Goal: Transaction & Acquisition: Subscribe to service/newsletter

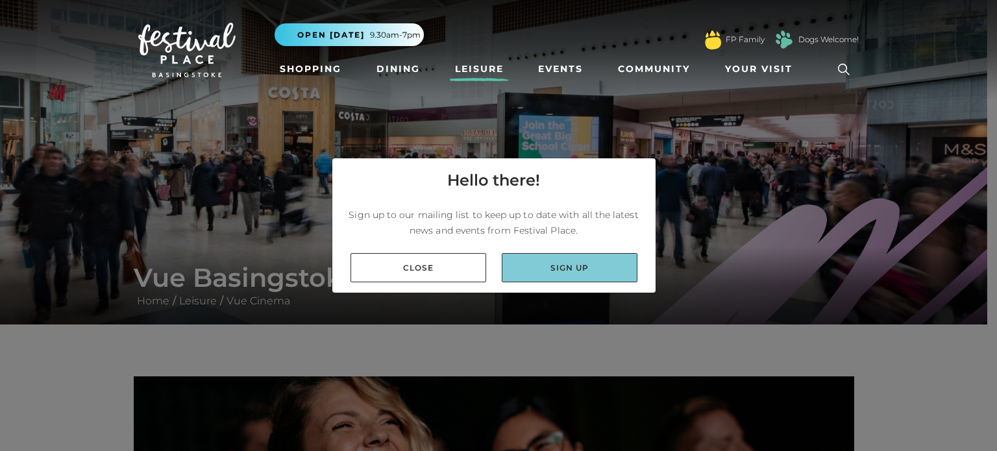
click at [574, 263] on link "Sign up" at bounding box center [570, 267] width 136 height 29
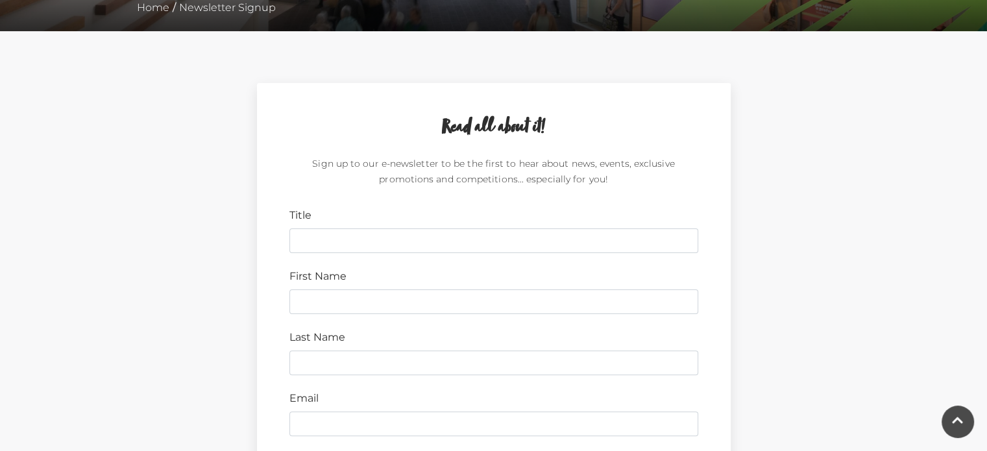
scroll to position [324, 0]
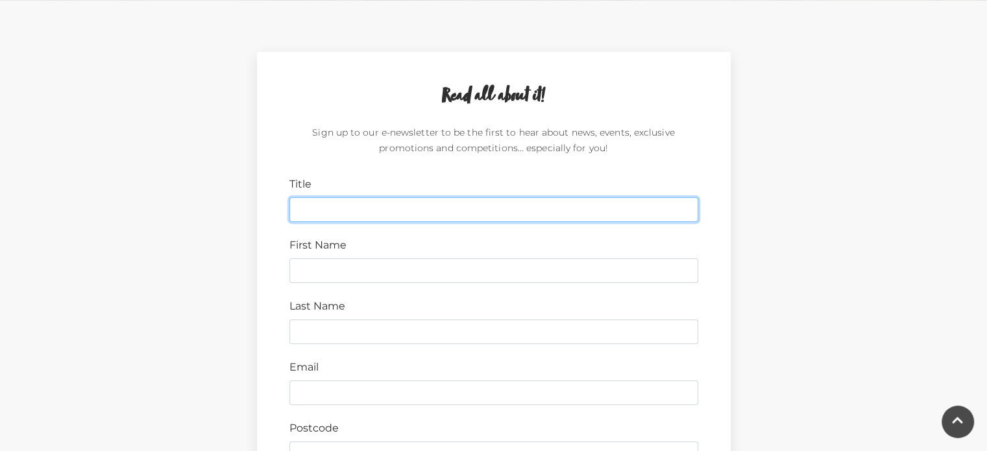
click at [353, 212] on input "Title" at bounding box center [493, 209] width 409 height 25
type input "mrs"
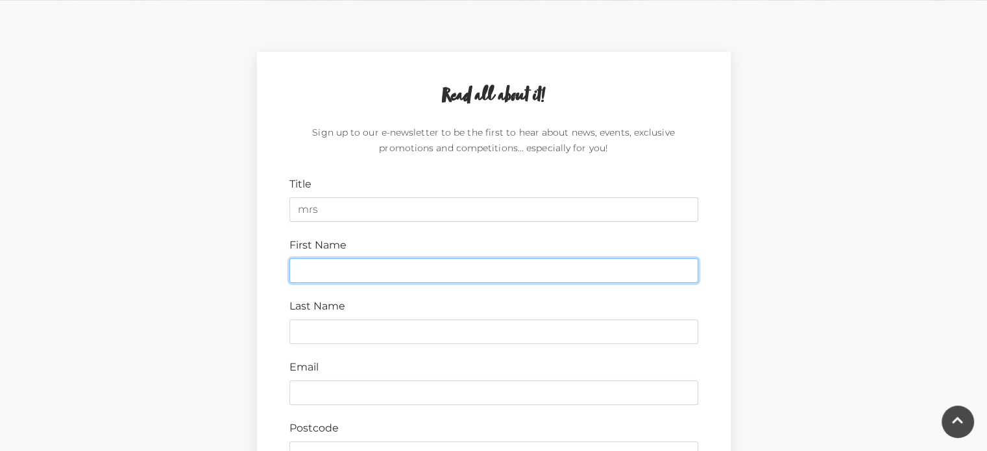
click at [346, 269] on input "First Name" at bounding box center [493, 270] width 409 height 25
type input "sylvia"
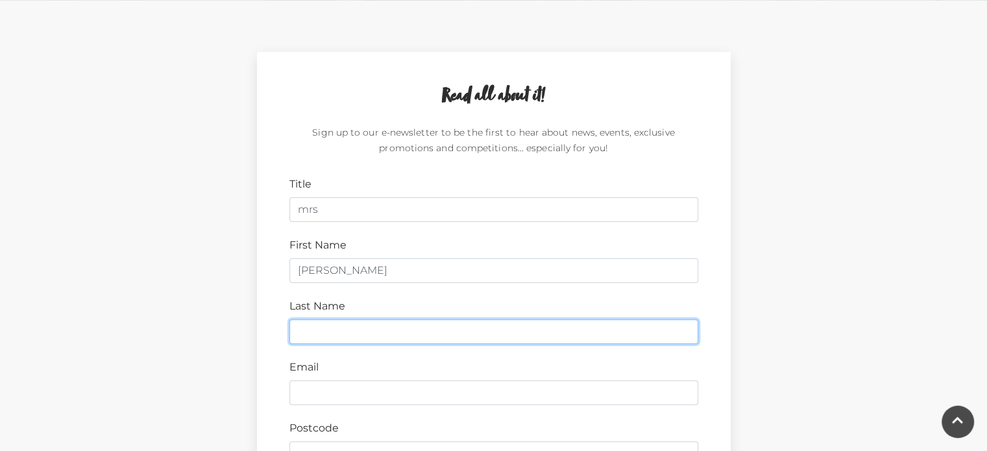
click at [328, 326] on input "Last Name" at bounding box center [493, 331] width 409 height 25
type input "O'Leary"
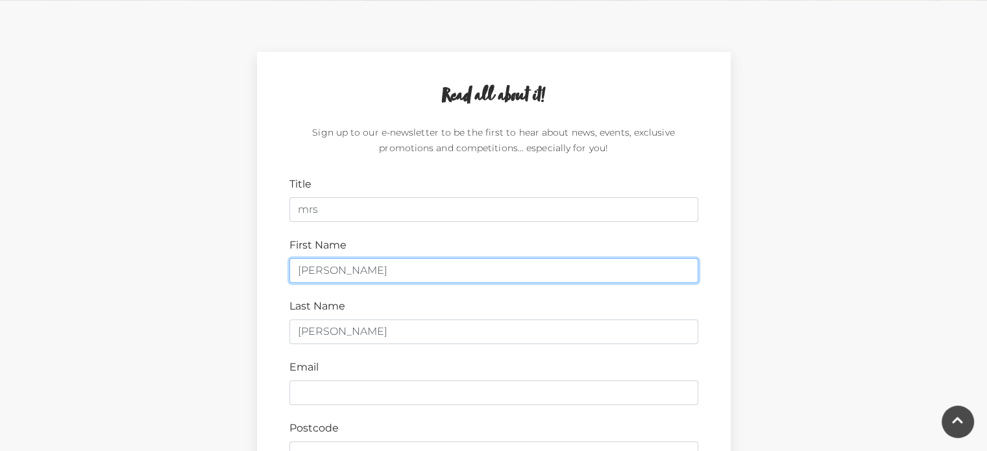
click at [298, 268] on input "sylvia" at bounding box center [493, 270] width 409 height 25
type input "Sylvia"
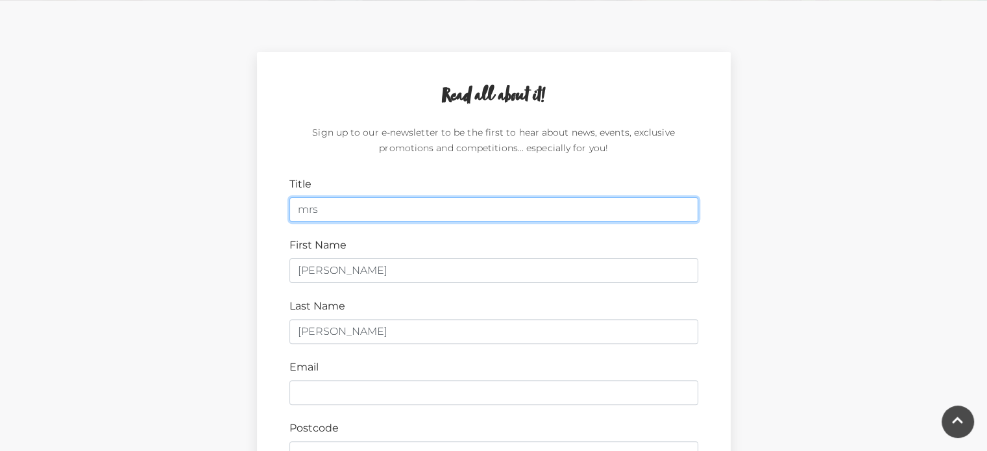
click at [306, 211] on input "mrs" at bounding box center [493, 209] width 409 height 25
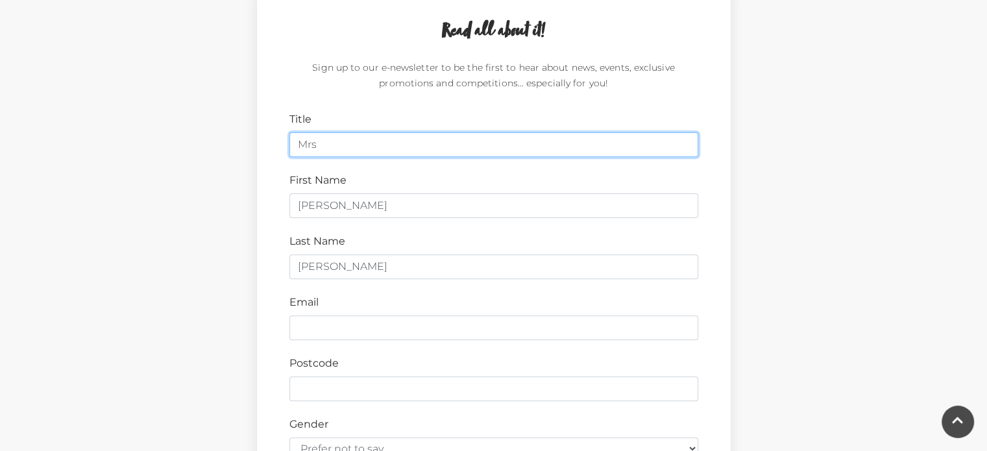
scroll to position [454, 0]
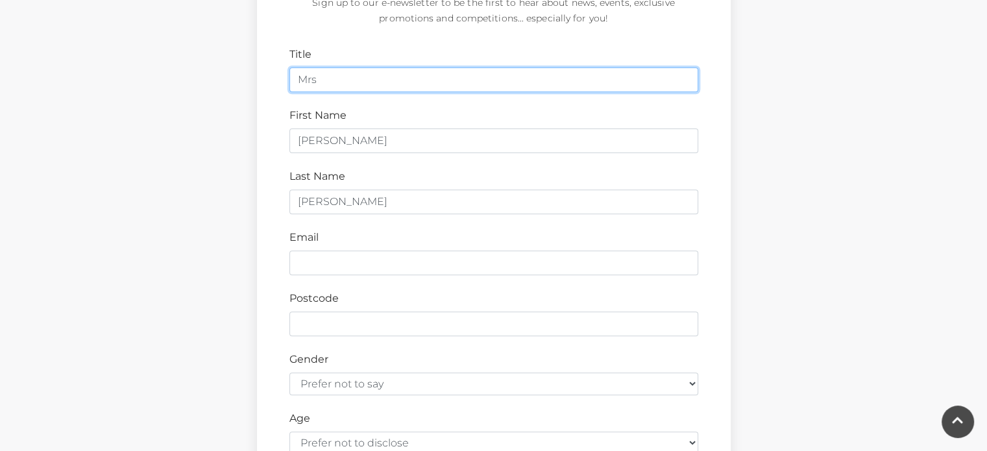
type input "Mrs"
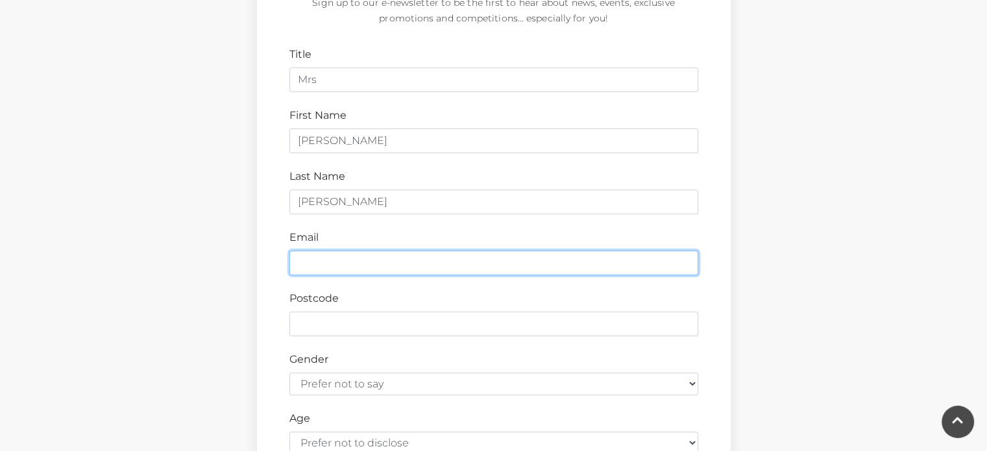
click at [350, 265] on input "Email" at bounding box center [493, 262] width 409 height 25
type input "sylviamoleary@gmail.com"
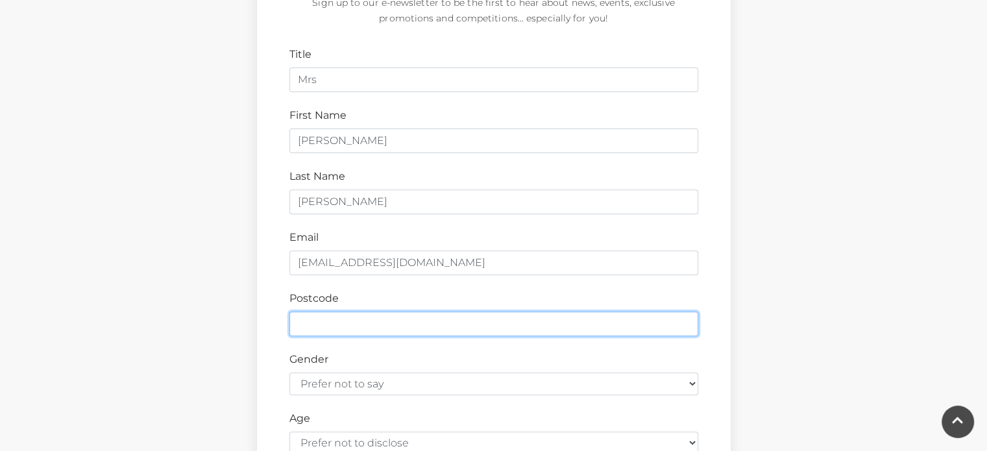
click at [354, 327] on input "Postcode" at bounding box center [493, 323] width 409 height 25
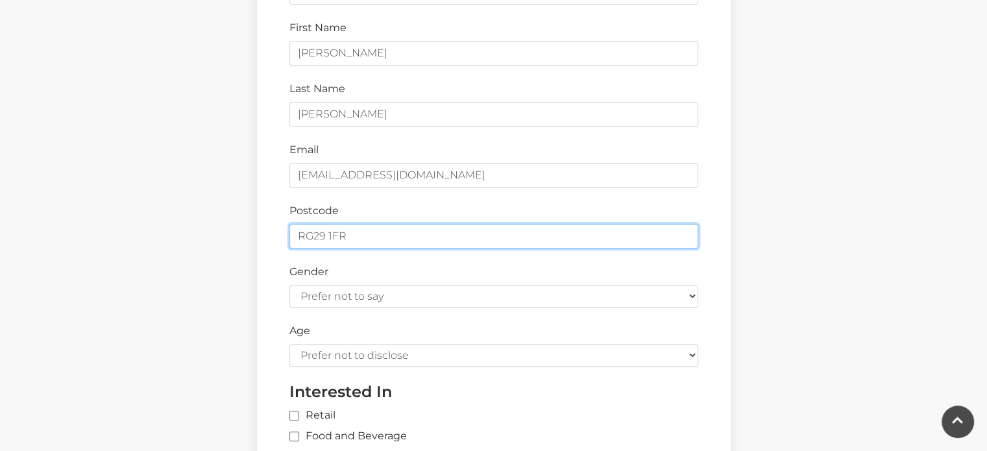
scroll to position [584, 0]
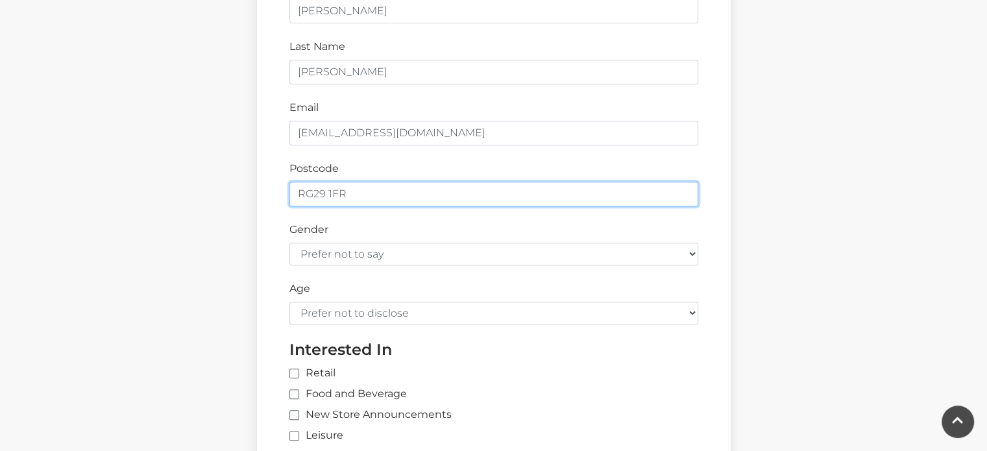
type input "RG29 1FR"
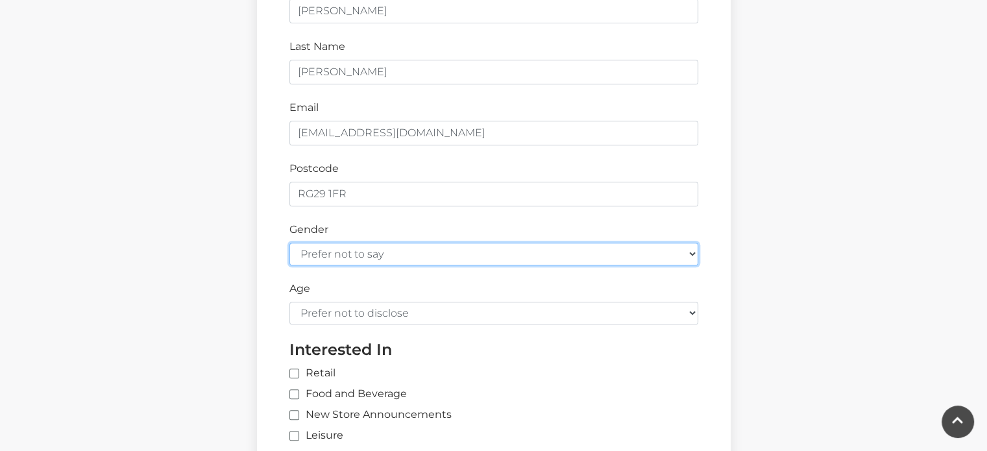
click at [688, 251] on select "Prefer not to say Female Male" at bounding box center [493, 254] width 409 height 23
select select "female"
click at [289, 243] on select "Prefer not to say Female Male" at bounding box center [493, 254] width 409 height 23
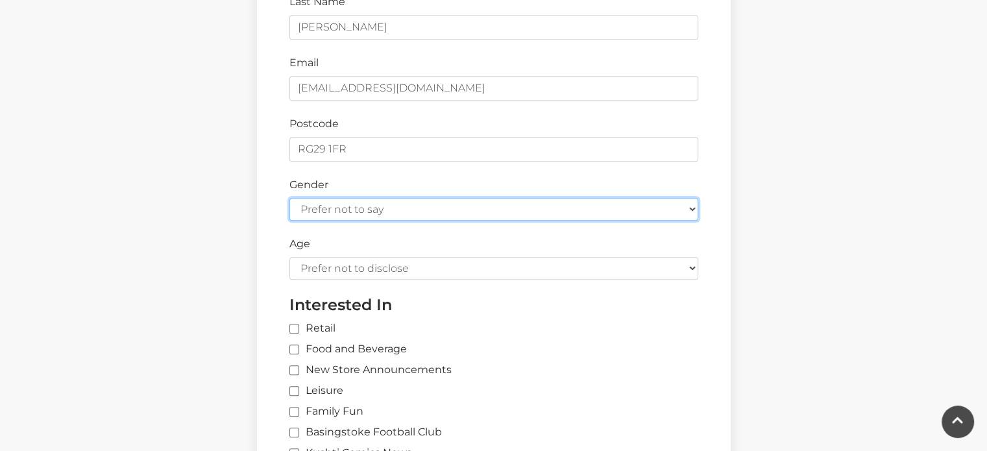
scroll to position [649, 0]
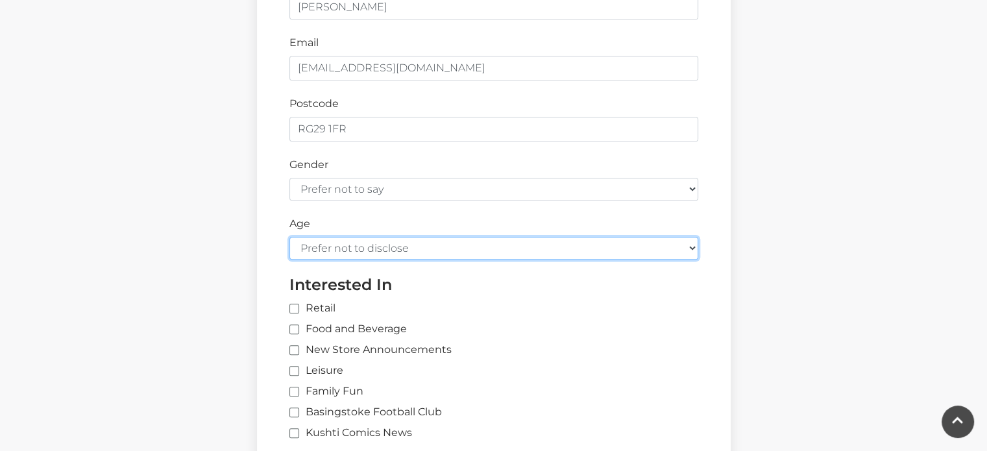
click at [374, 241] on select "Prefer not to disclose Under 18 18-24 25-34 35-44 45-54 55-64 65+" at bounding box center [493, 248] width 409 height 23
select select "65+"
click at [289, 237] on select "Prefer not to disclose Under 18 18-24 25-34 35-44 45-54 55-64 65+" at bounding box center [493, 248] width 409 height 23
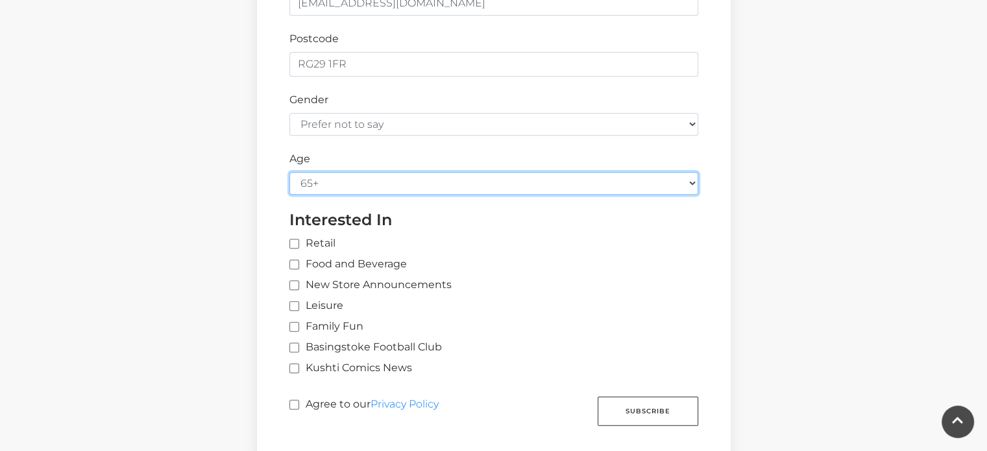
scroll to position [779, 0]
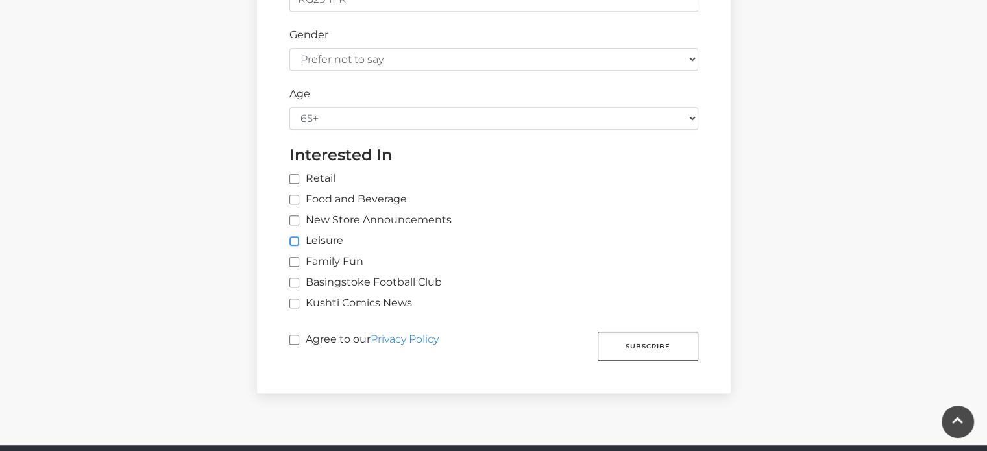
click at [295, 238] on input "Leisure" at bounding box center [293, 241] width 8 height 8
checkbox input "true"
click at [292, 218] on input "New Store Announcements" at bounding box center [293, 221] width 8 height 8
checkbox input "true"
click at [294, 176] on input "Retail" at bounding box center [503, 179] width 428 height 8
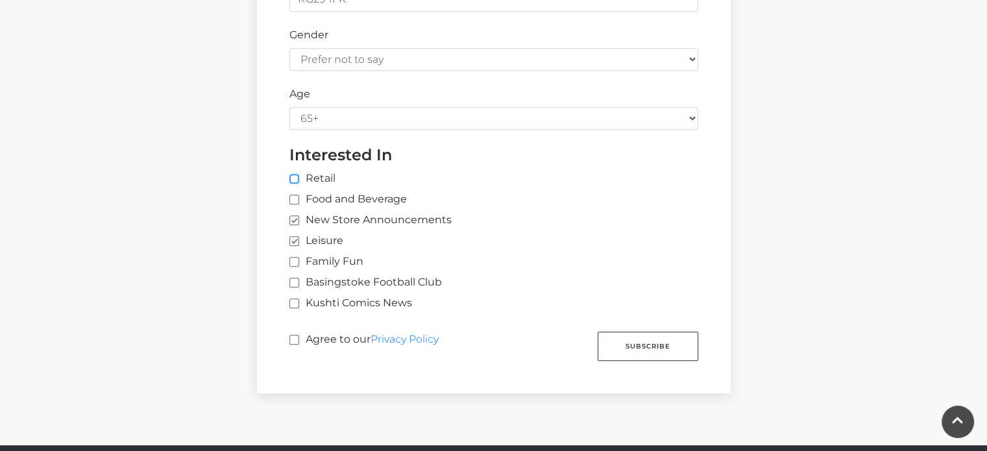
checkbox input "true"
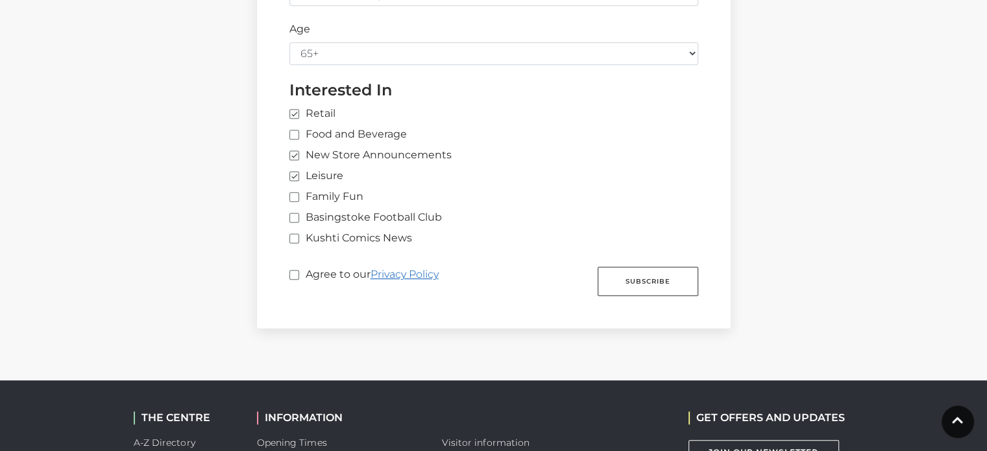
click at [417, 273] on link "Privacy Policy" at bounding box center [404, 274] width 68 height 12
click at [295, 272] on input "Agree to our Privacy Policy" at bounding box center [293, 275] width 8 height 8
checkbox input "true"
click at [654, 282] on button "Subscribe" at bounding box center [648, 281] width 101 height 29
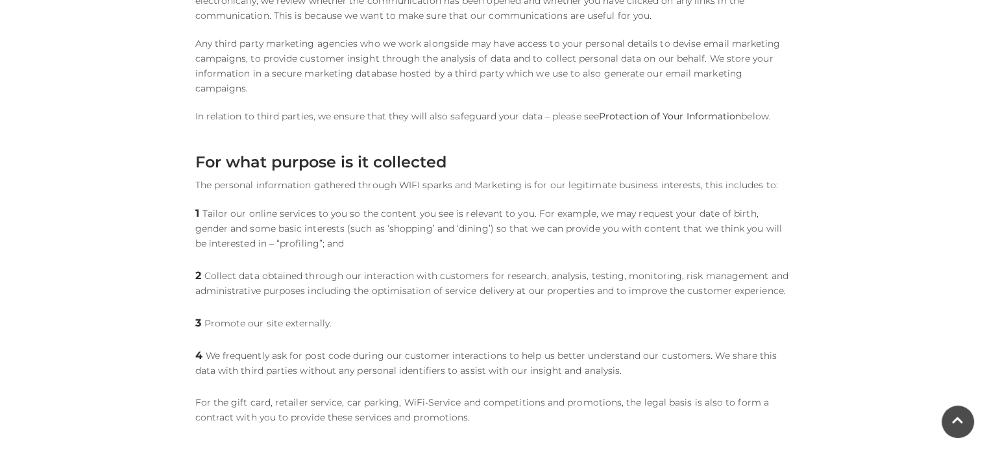
scroll to position [1427, 0]
